Goal: Task Accomplishment & Management: Use online tool/utility

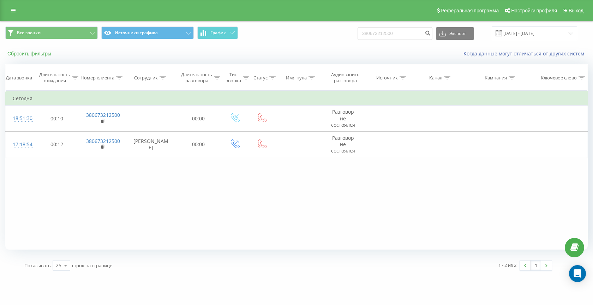
click at [20, 52] on button "Сбросить фильтры" at bounding box center [29, 53] width 49 height 6
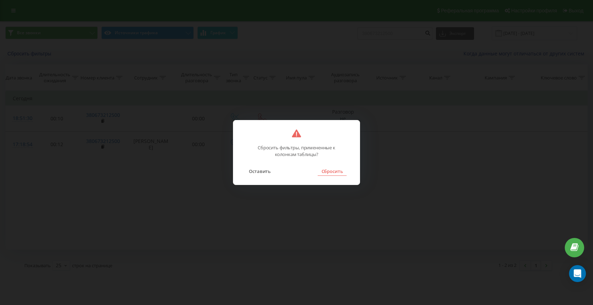
click at [331, 171] on button "Сбросить" at bounding box center [332, 171] width 29 height 9
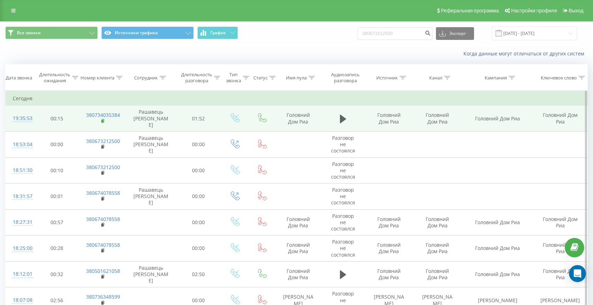
click at [103, 120] on rect at bounding box center [102, 121] width 2 height 3
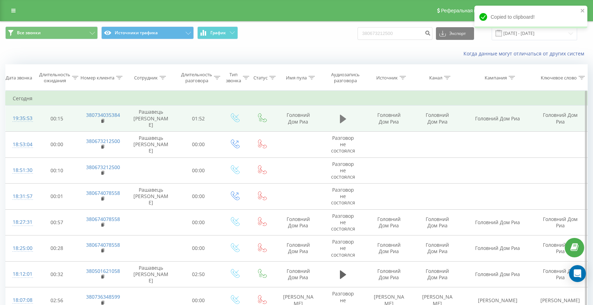
click at [346, 119] on icon at bounding box center [343, 119] width 6 height 10
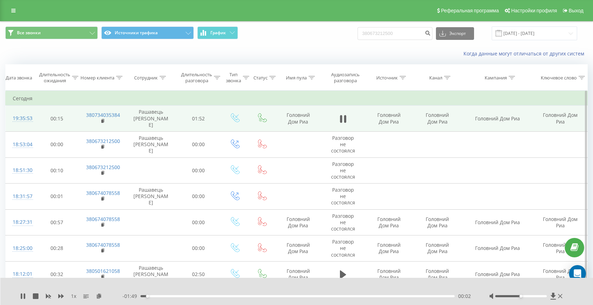
click at [353, 298] on div "- 01:49 00:02 00:02" at bounding box center [296, 296] width 349 height 7
click at [358, 296] on div "00:03" at bounding box center [297, 296] width 314 height 2
click at [383, 296] on div "01:20" at bounding box center [297, 296] width 314 height 2
click at [312, 296] on div "01:28" at bounding box center [297, 296] width 314 height 2
click at [322, 295] on div "01:02" at bounding box center [297, 296] width 314 height 2
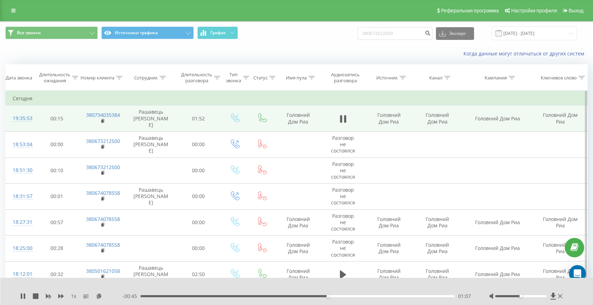
click at [329, 296] on div "01:07" at bounding box center [328, 296] width 3 height 3
click at [334, 296] on div "01:07" at bounding box center [297, 296] width 314 height 2
click at [341, 297] on div "01:10" at bounding box center [297, 296] width 314 height 2
click at [226, 296] on div "01:26" at bounding box center [297, 296] width 314 height 2
click at [160, 296] on div "00:36" at bounding box center [297, 296] width 314 height 2
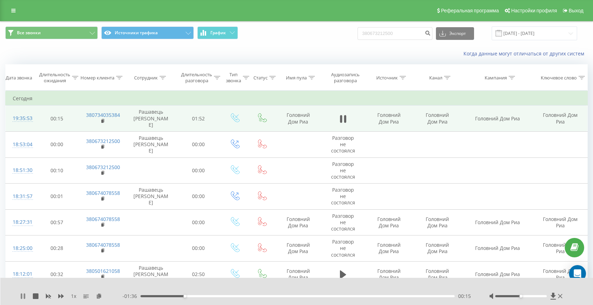
click at [23, 298] on icon at bounding box center [23, 296] width 6 height 6
click at [24, 298] on icon at bounding box center [23, 296] width 6 height 6
click at [364, 296] on div "00:16" at bounding box center [297, 296] width 314 height 2
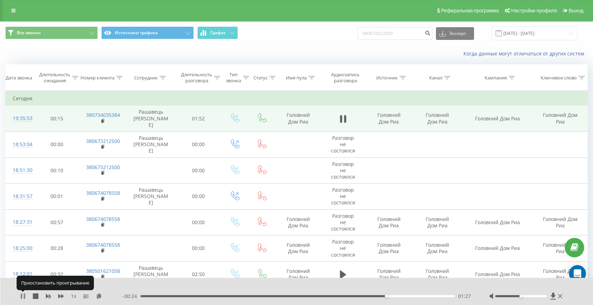
click at [23, 295] on icon at bounding box center [23, 296] width 6 height 6
click at [23, 295] on icon at bounding box center [23, 296] width 4 height 6
click at [23, 295] on icon at bounding box center [23, 296] width 6 height 6
